Goal: Task Accomplishment & Management: Manage account settings

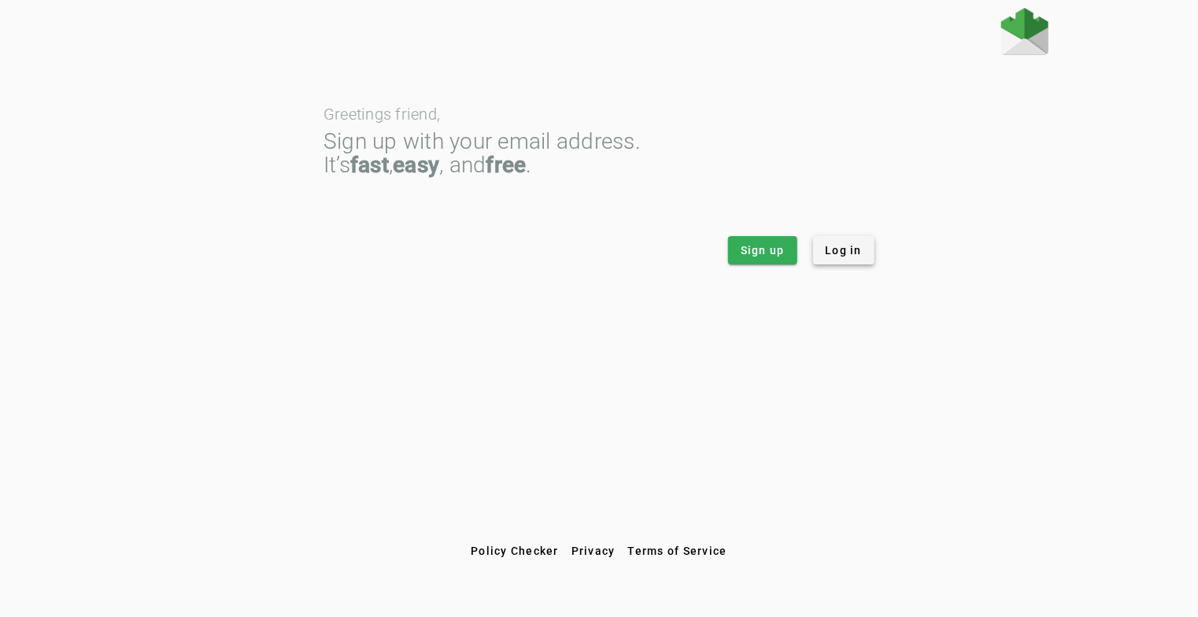
click at [841, 249] on span "Log in" at bounding box center [844, 250] width 37 height 16
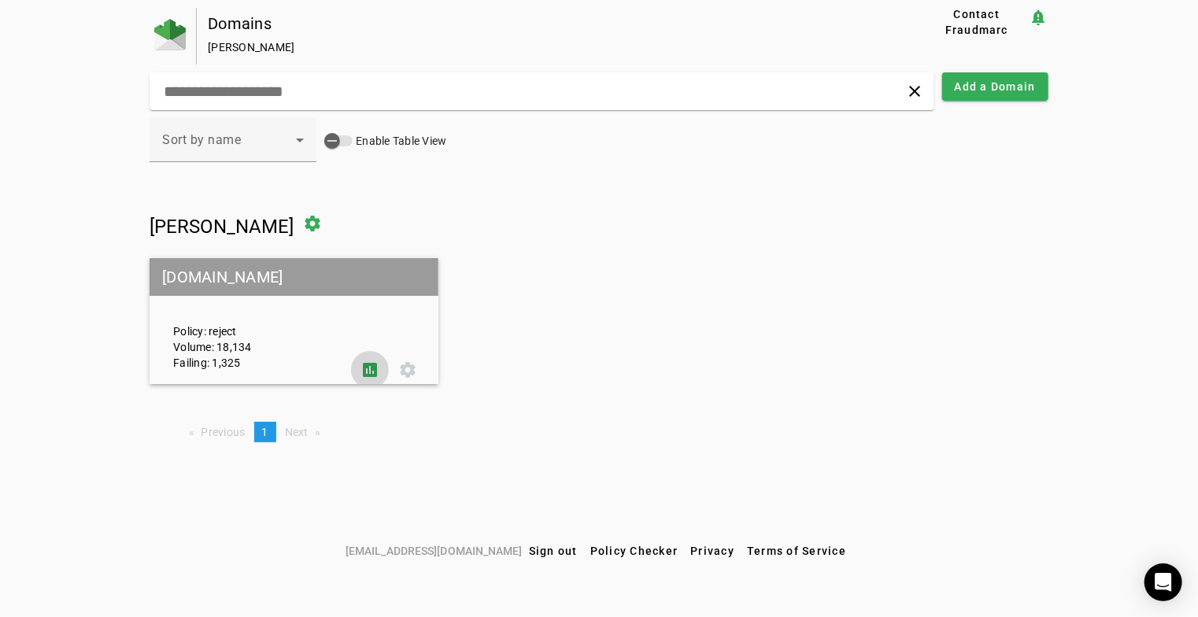
click at [371, 368] on span at bounding box center [370, 370] width 38 height 38
click at [294, 217] on span at bounding box center [313, 224] width 38 height 38
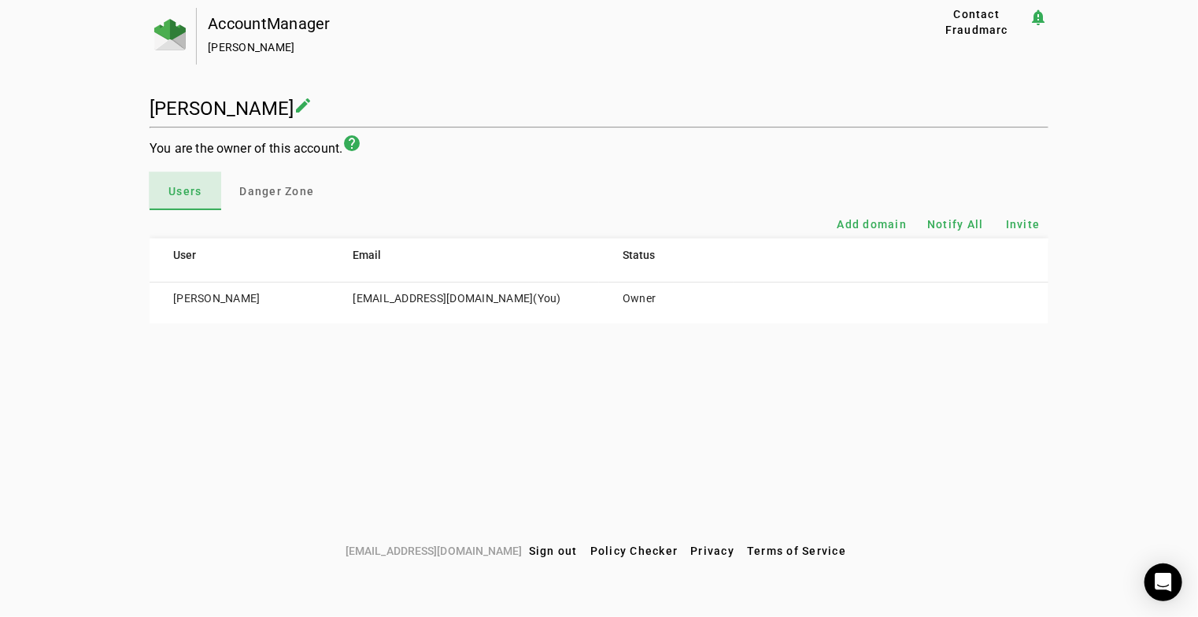
click at [198, 187] on span "Users" at bounding box center [184, 191] width 33 height 11
click at [173, 27] on img at bounding box center [169, 34] width 31 height 31
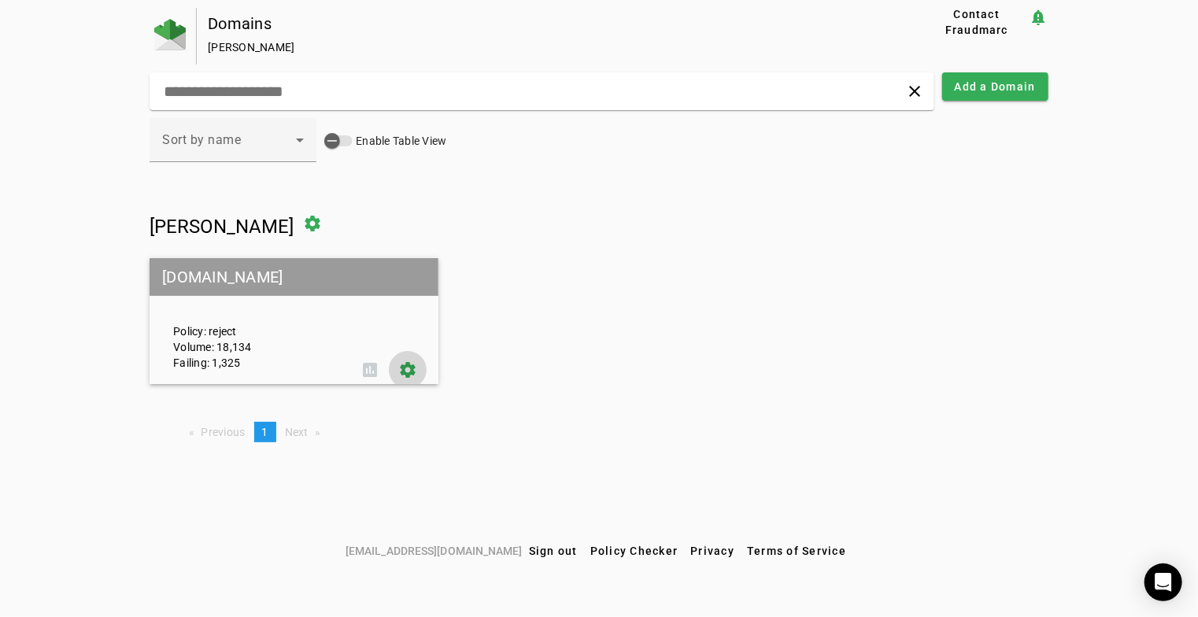
click at [409, 368] on span at bounding box center [408, 370] width 38 height 38
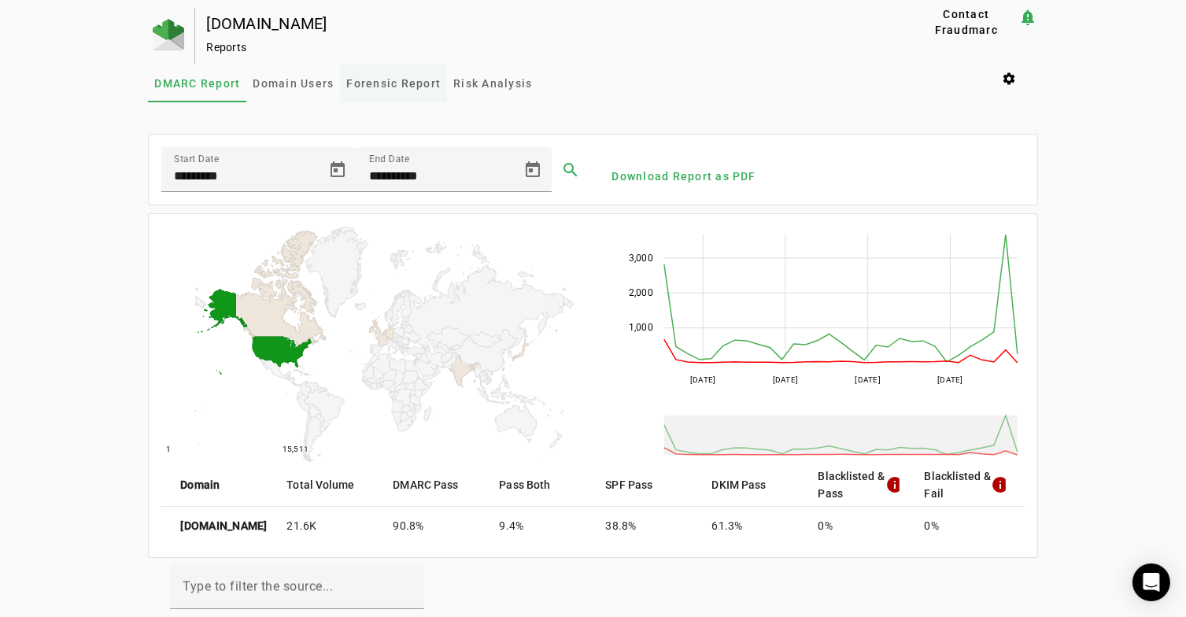
click at [397, 85] on span "Forensic Report" at bounding box center [393, 83] width 94 height 11
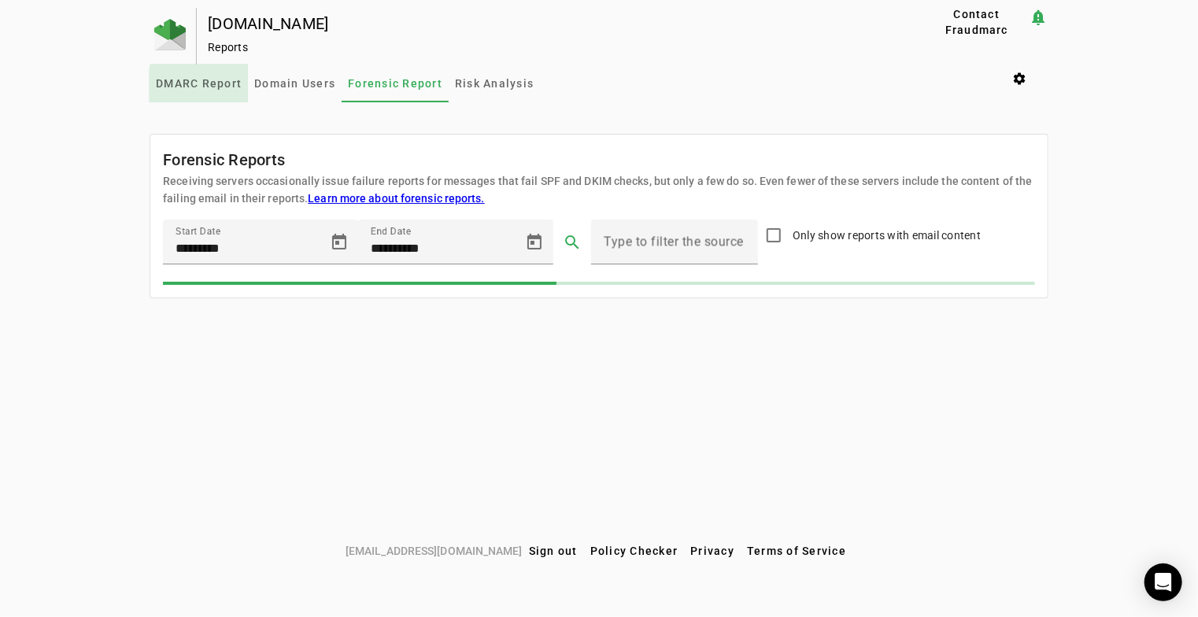
click at [242, 87] on span "DMARC Report" at bounding box center [199, 83] width 86 height 11
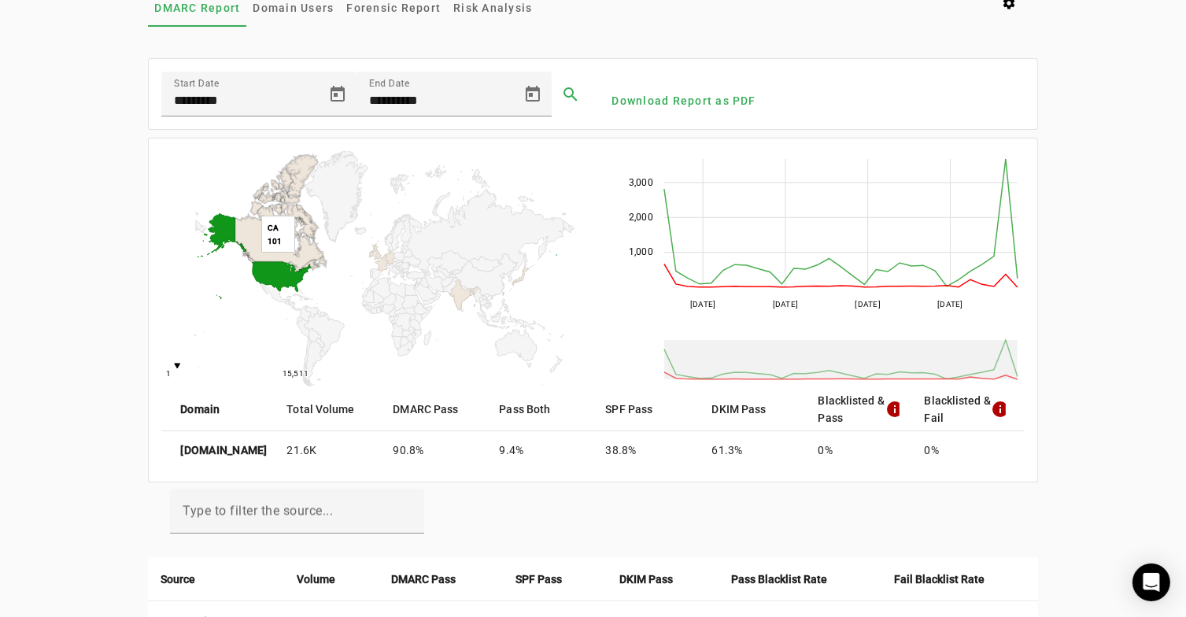
scroll to position [77, 0]
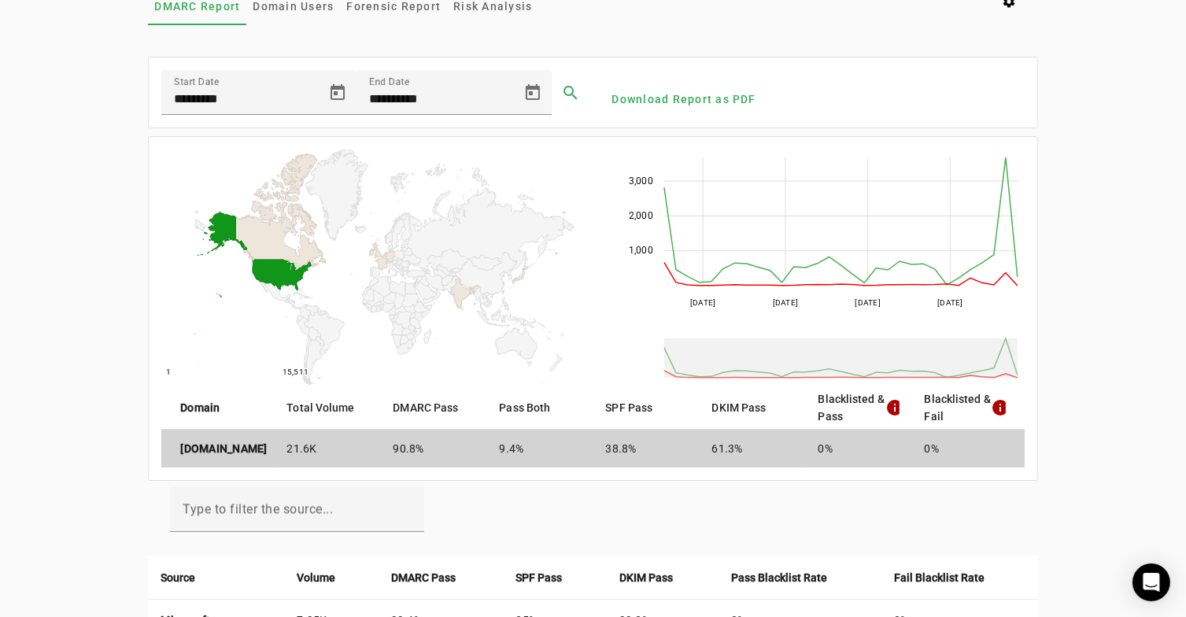
click at [239, 448] on strong "edgewood.org" at bounding box center [223, 449] width 87 height 16
click at [231, 454] on strong "edgewood.org" at bounding box center [223, 449] width 87 height 16
click at [216, 449] on strong "edgewood.org" at bounding box center [223, 449] width 87 height 16
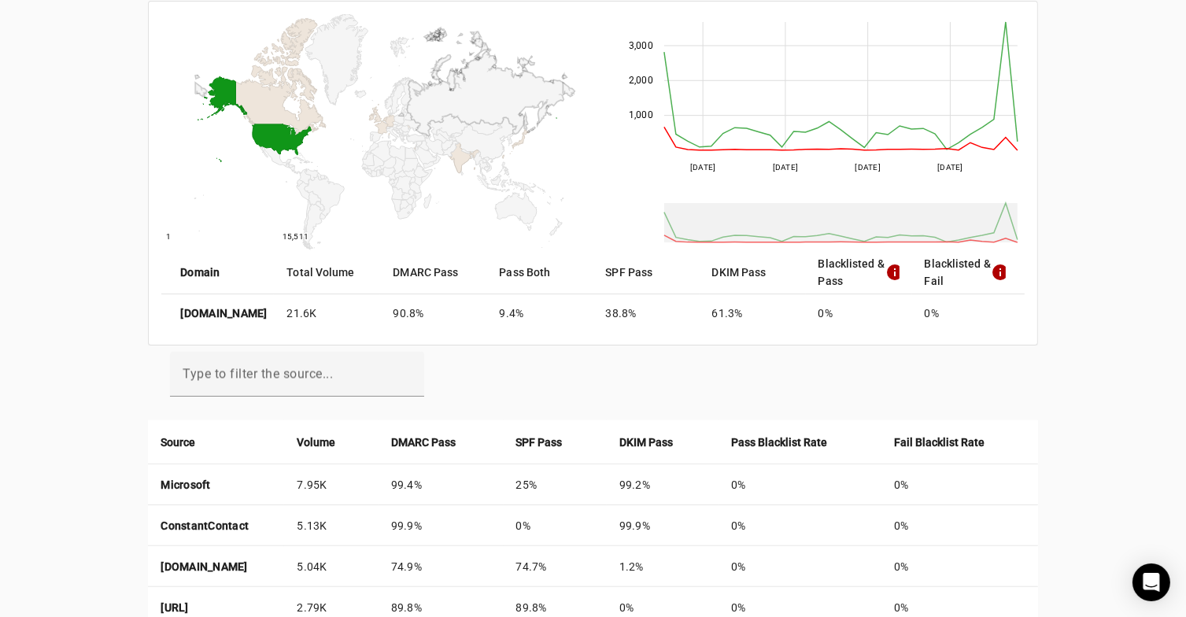
scroll to position [0, 0]
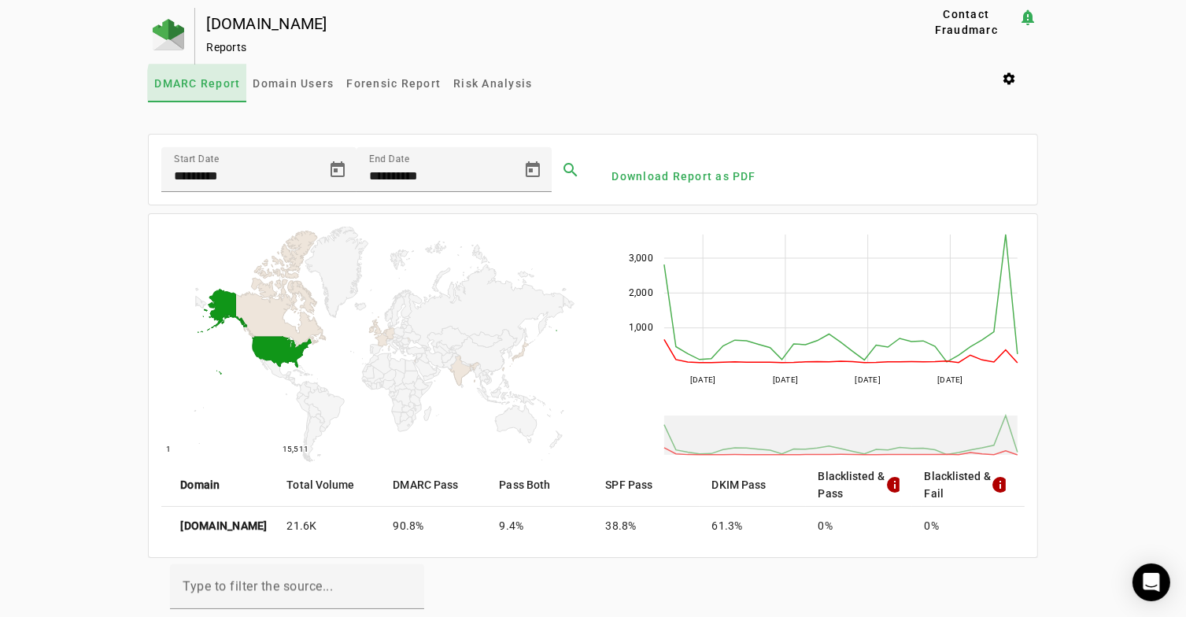
click at [211, 85] on span "DMARC Report" at bounding box center [197, 83] width 86 height 11
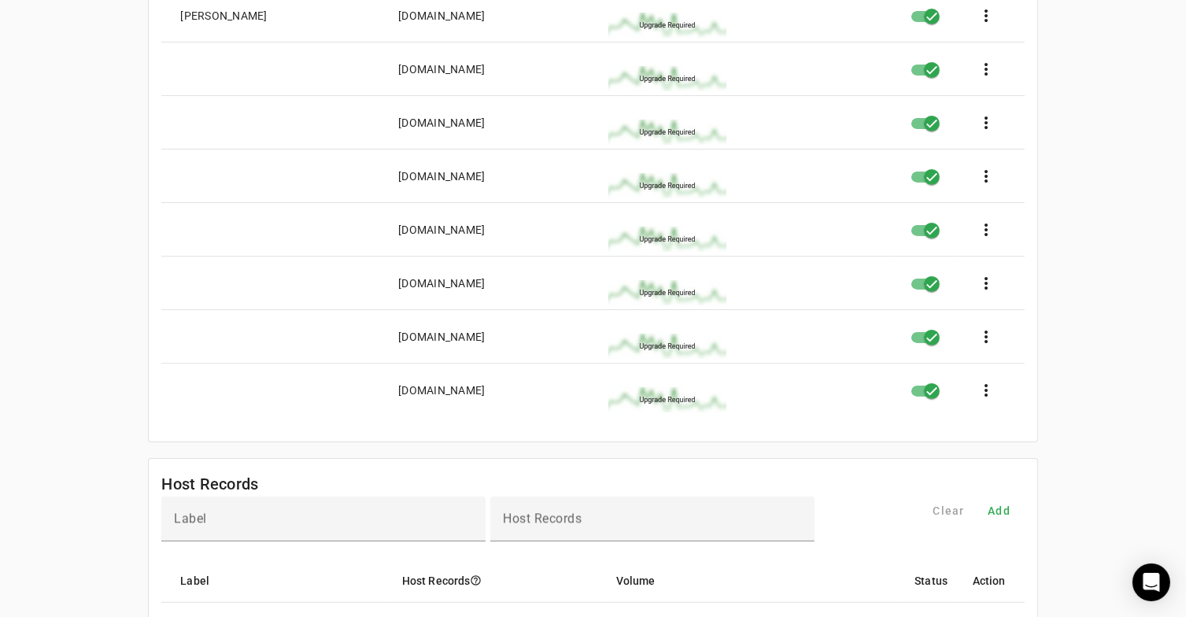
scroll to position [272, 0]
click at [432, 385] on div "spf7.edgewood.org" at bounding box center [441, 392] width 87 height 16
click at [984, 403] on span at bounding box center [987, 392] width 38 height 38
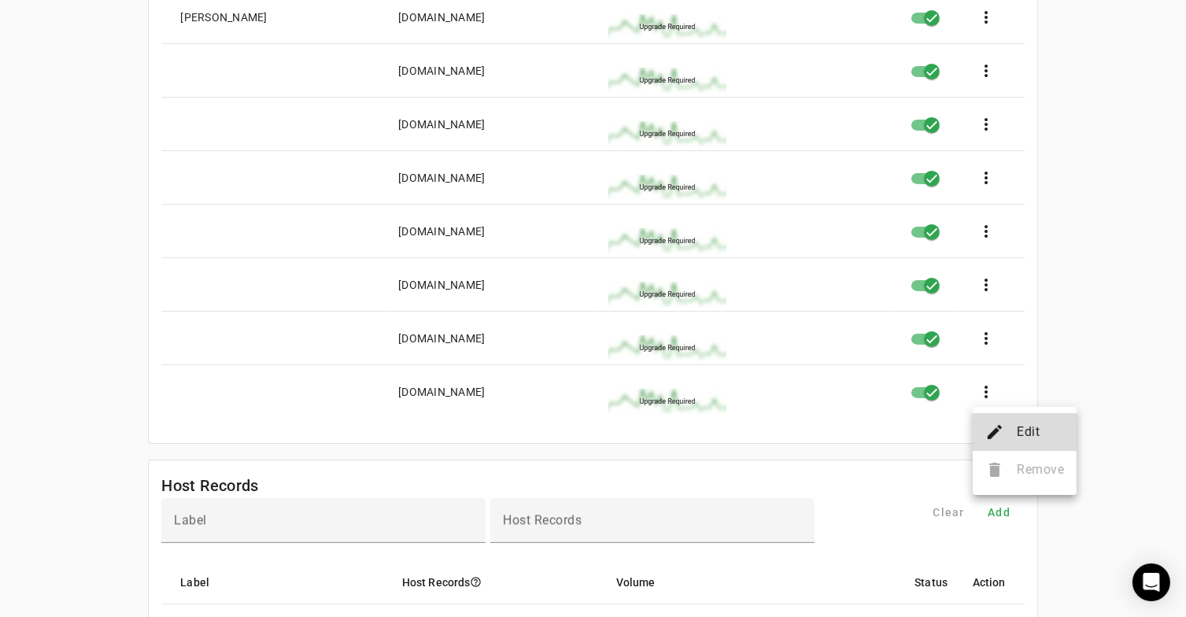
click at [1005, 427] on button "edit Edit" at bounding box center [1025, 432] width 104 height 38
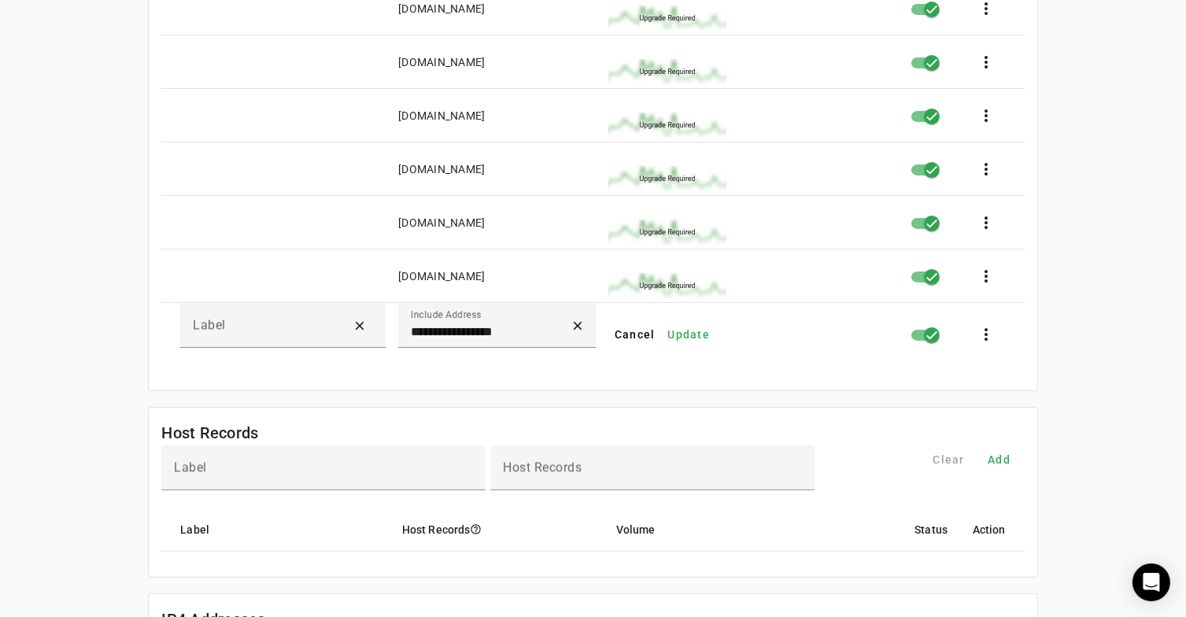
click at [1036, 372] on mat-card-content "**********" at bounding box center [593, 137] width 888 height 506
click at [639, 332] on span "Cancel" at bounding box center [635, 335] width 41 height 16
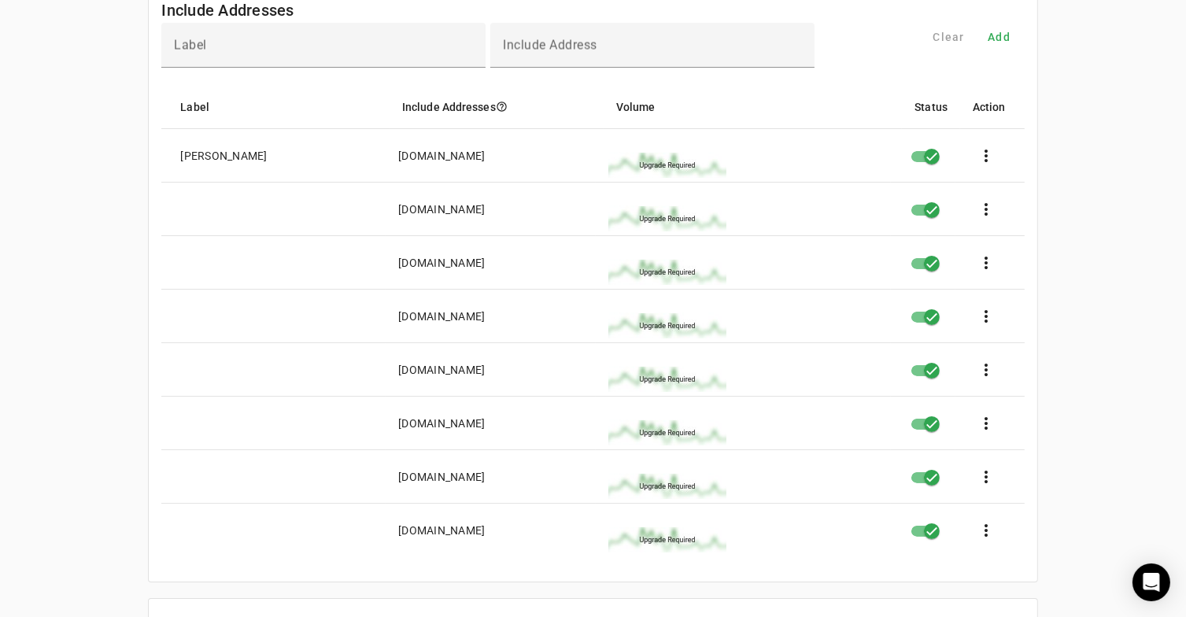
scroll to position [0, 0]
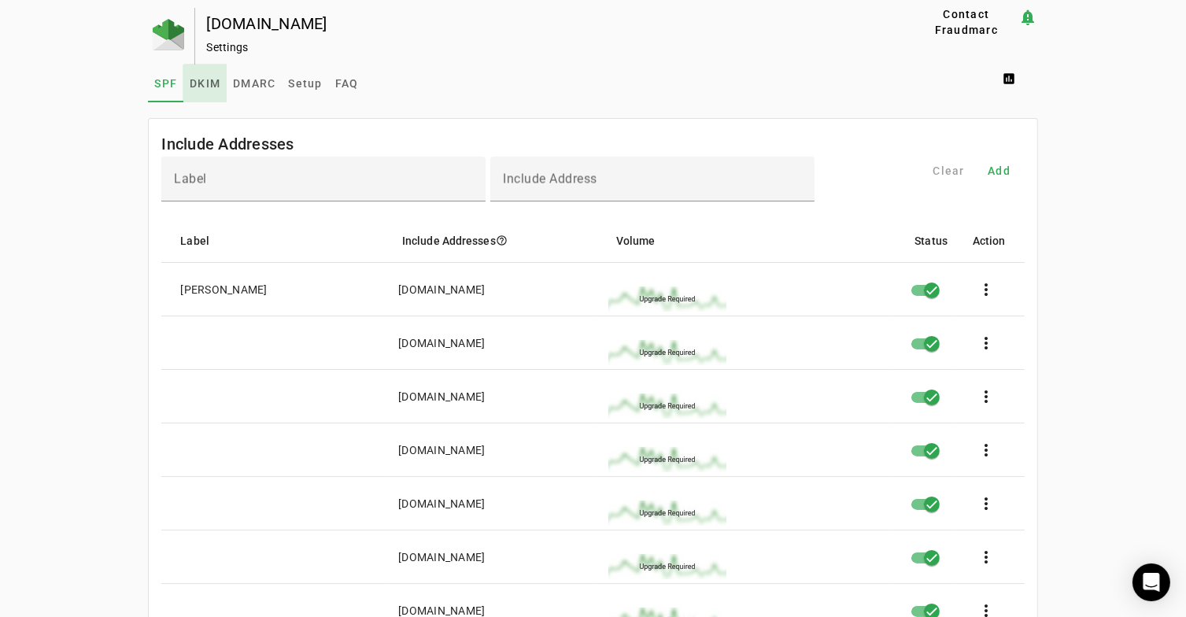
click at [201, 91] on span "DKIM" at bounding box center [205, 84] width 31 height 38
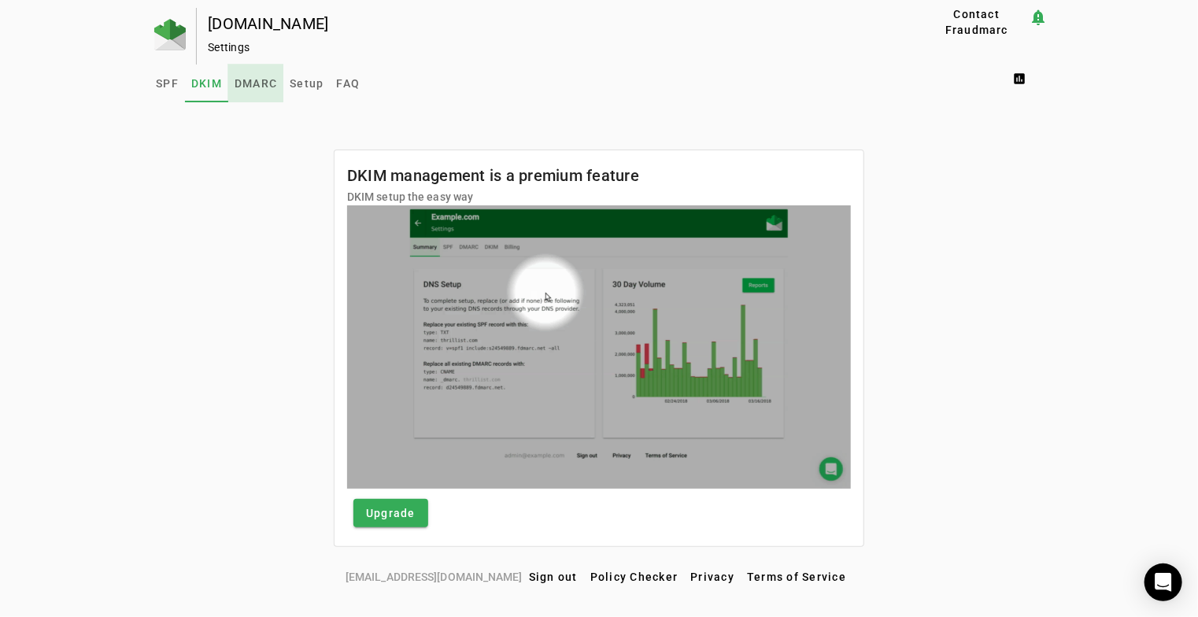
click at [260, 78] on span "DMARC" at bounding box center [256, 83] width 42 height 11
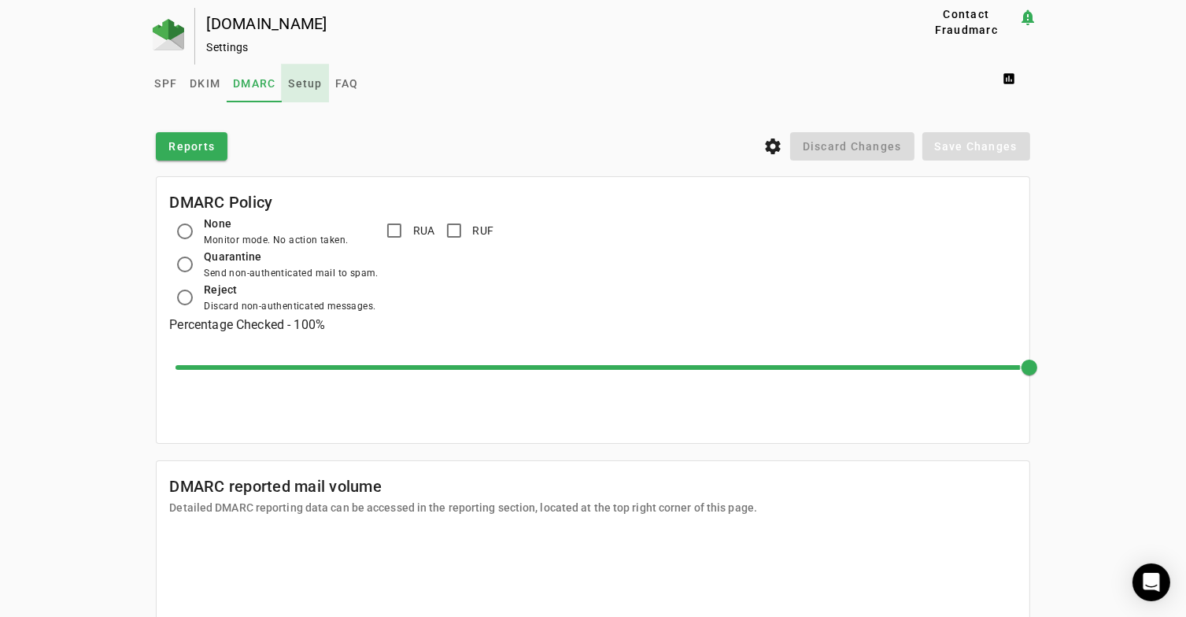
click at [310, 78] on span "Setup" at bounding box center [305, 83] width 34 height 11
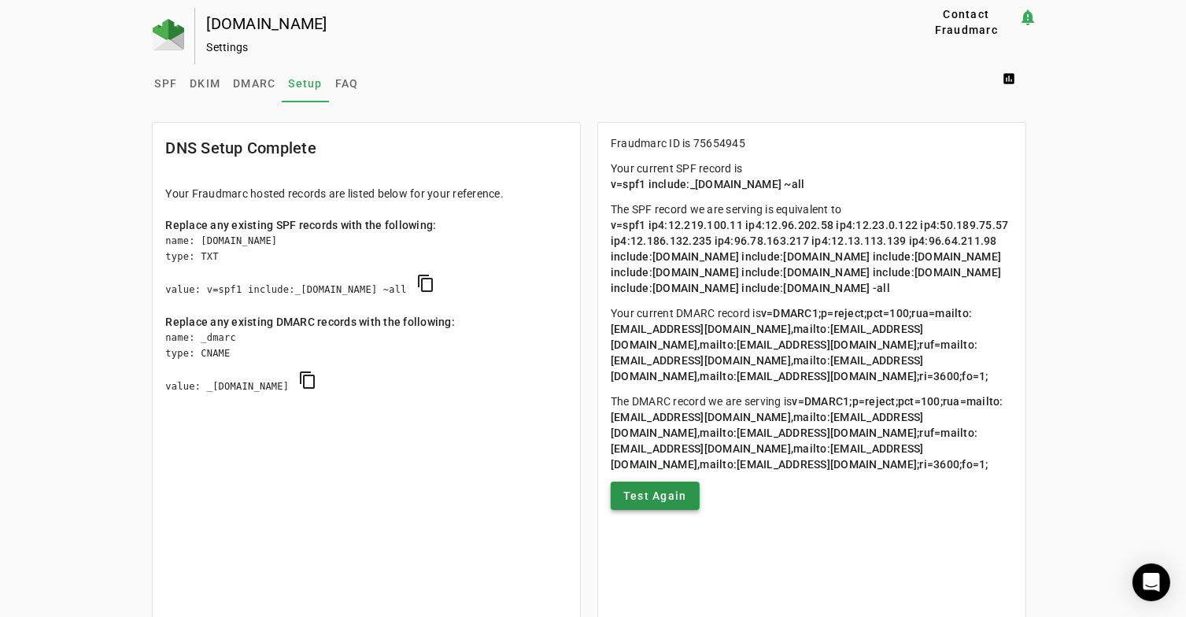
click at [674, 504] on span "Test Again" at bounding box center [655, 496] width 64 height 16
